Goal: Information Seeking & Learning: Learn about a topic

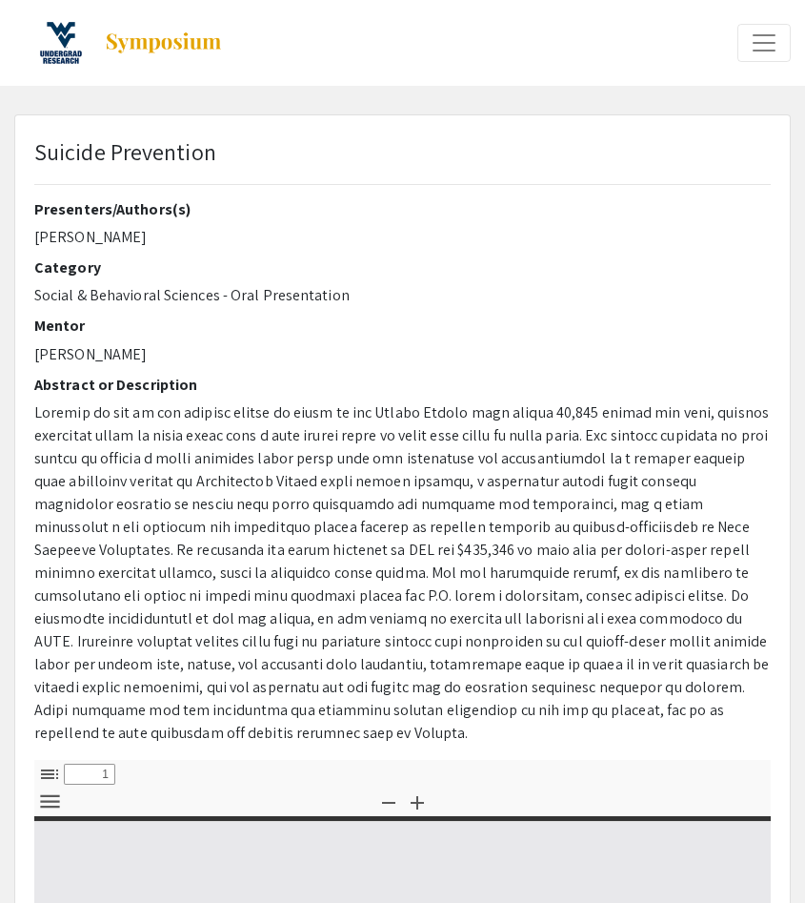
select select "custom"
type input "0"
select select "custom"
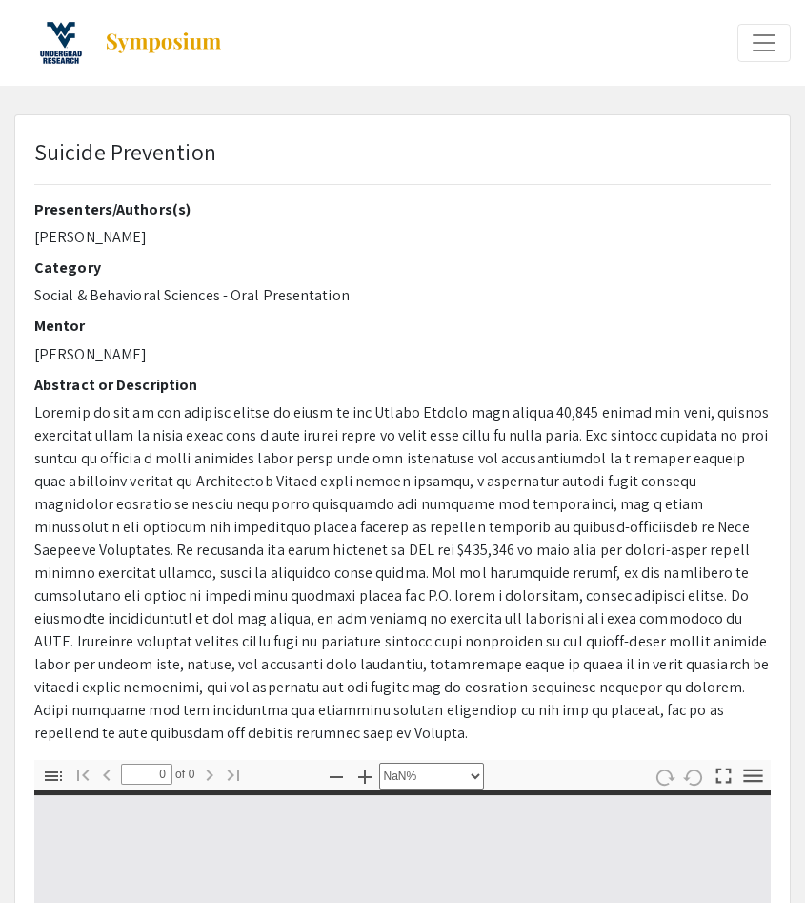
type input "1"
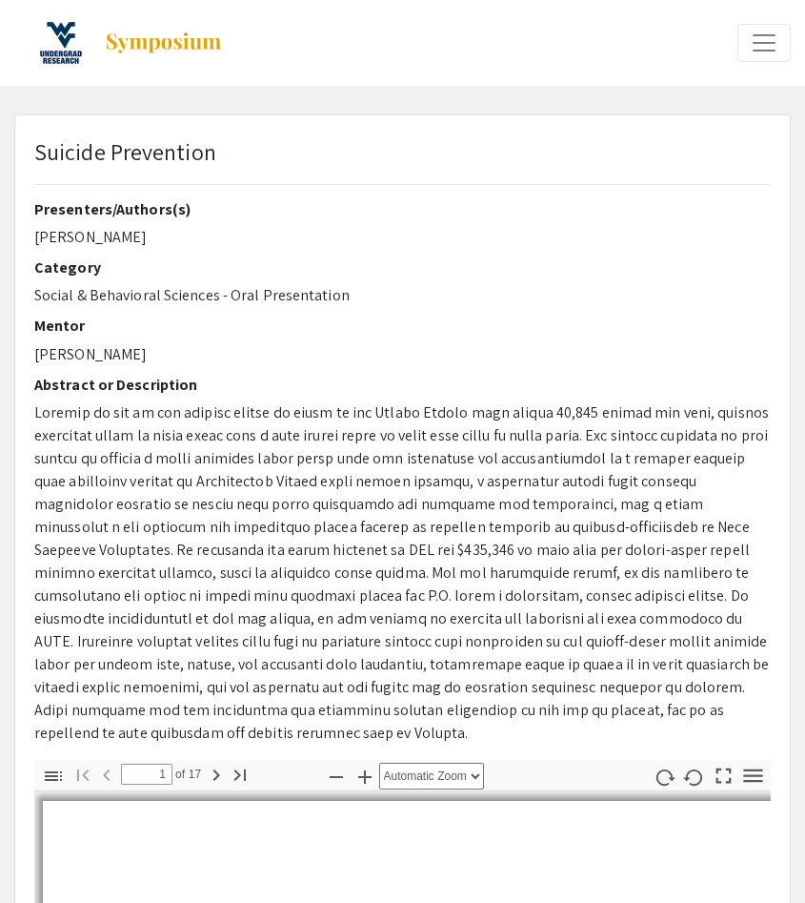
select select "auto"
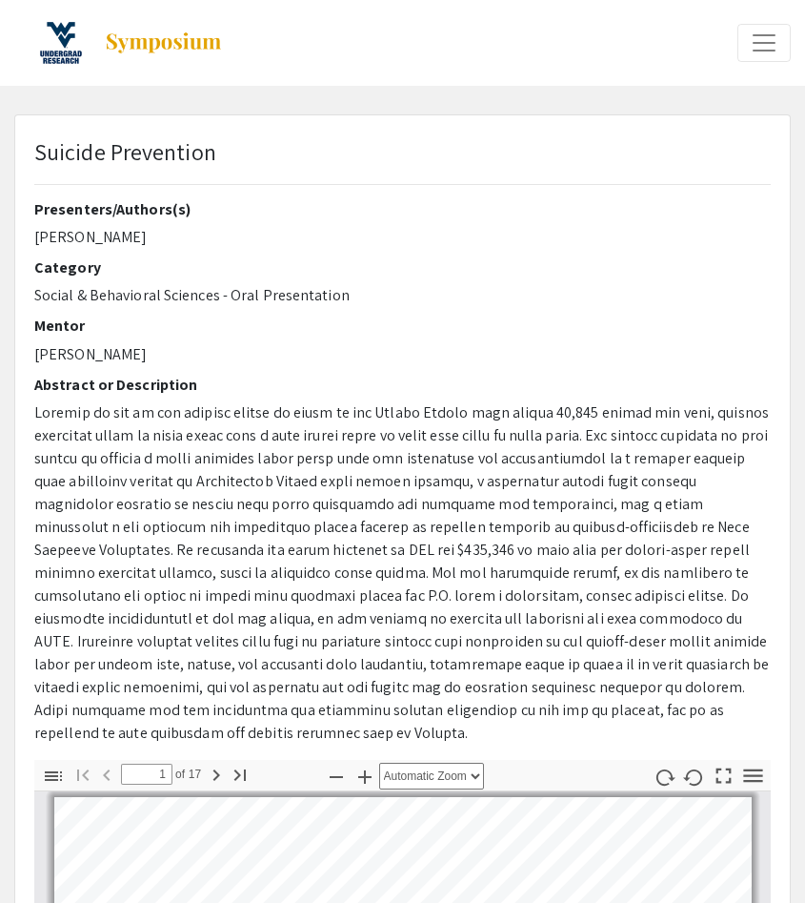
click at [154, 495] on p at bounding box center [402, 572] width 737 height 343
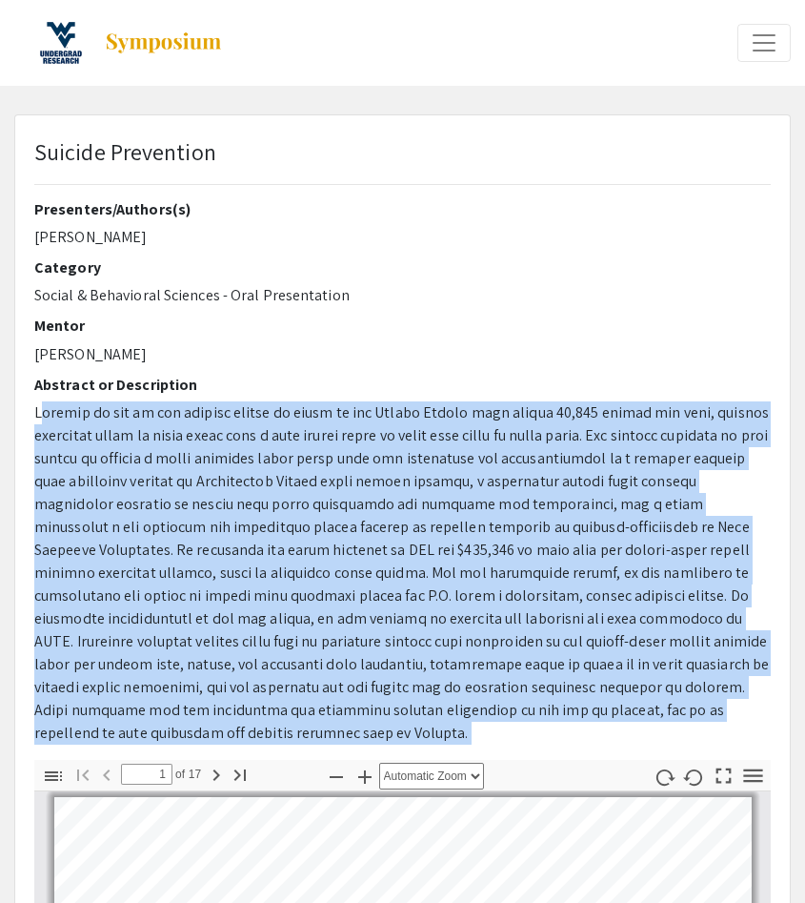
click at [154, 495] on p at bounding box center [402, 572] width 737 height 343
copy div "Suicide is one of the leading causes of death in the [GEOGRAPHIC_DATA] with aro…"
